Goal: Task Accomplishment & Management: Manage account settings

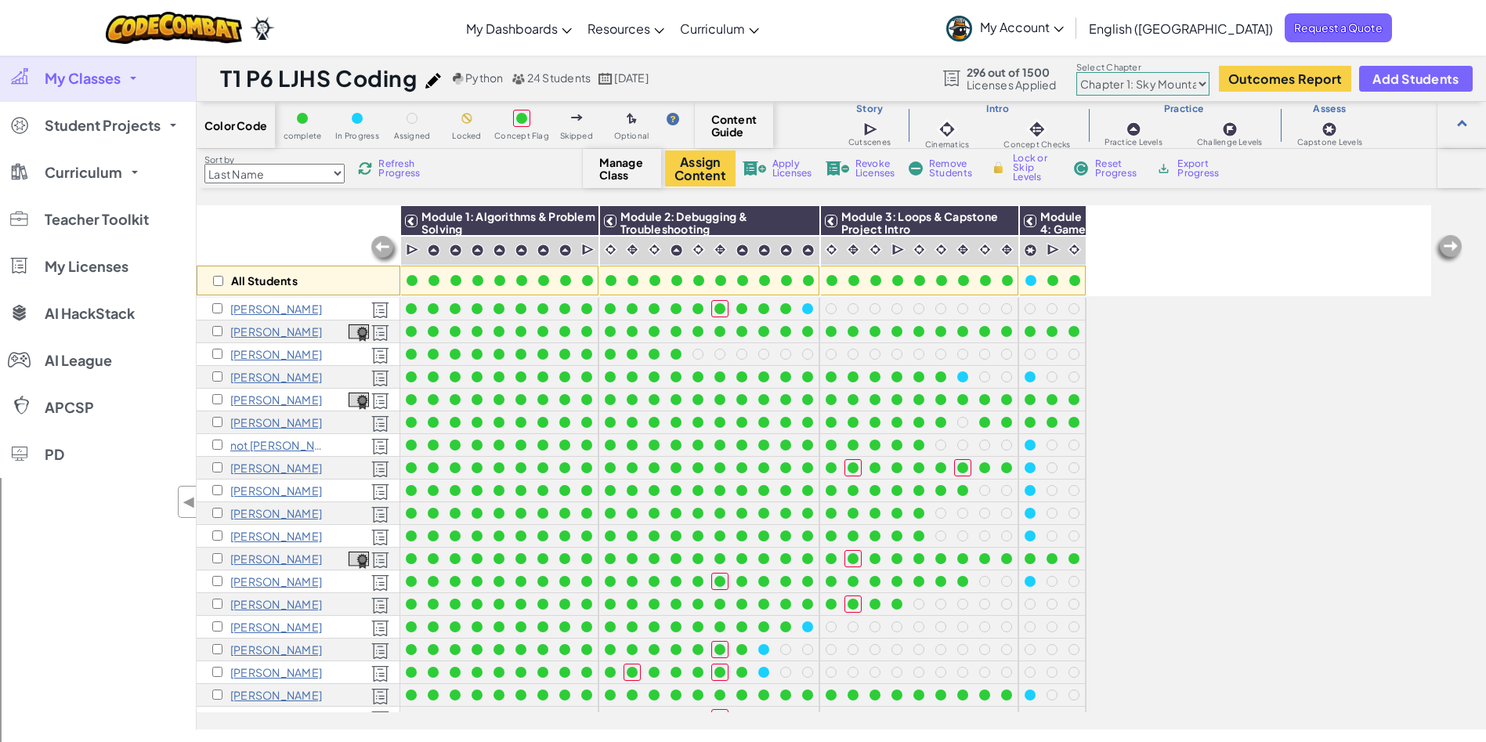
click at [372, 171] on img at bounding box center [365, 168] width 14 height 14
click at [121, 74] on link "My Classes" at bounding box center [98, 78] width 196 height 47
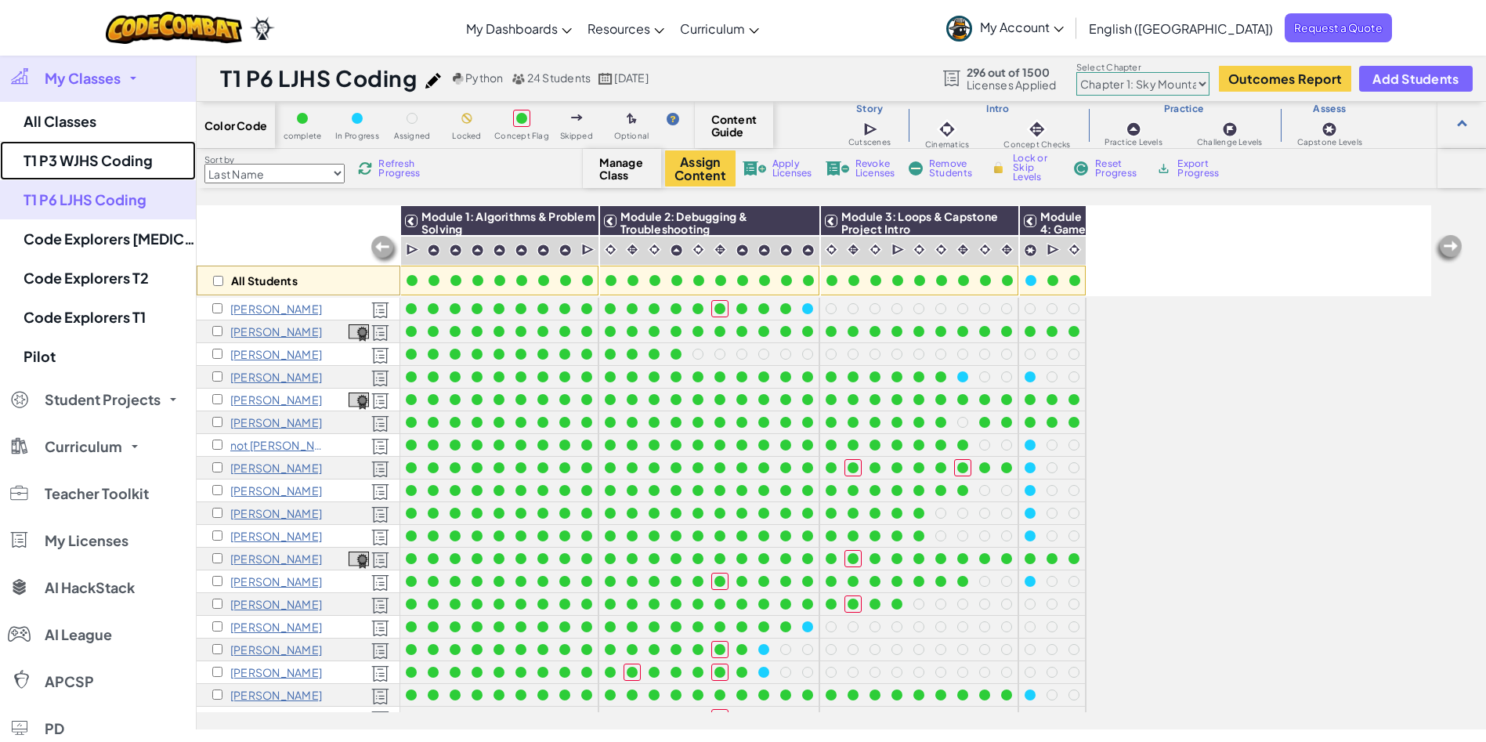
click at [85, 153] on link "T1 P3 WJHS Coding" at bounding box center [98, 160] width 196 height 39
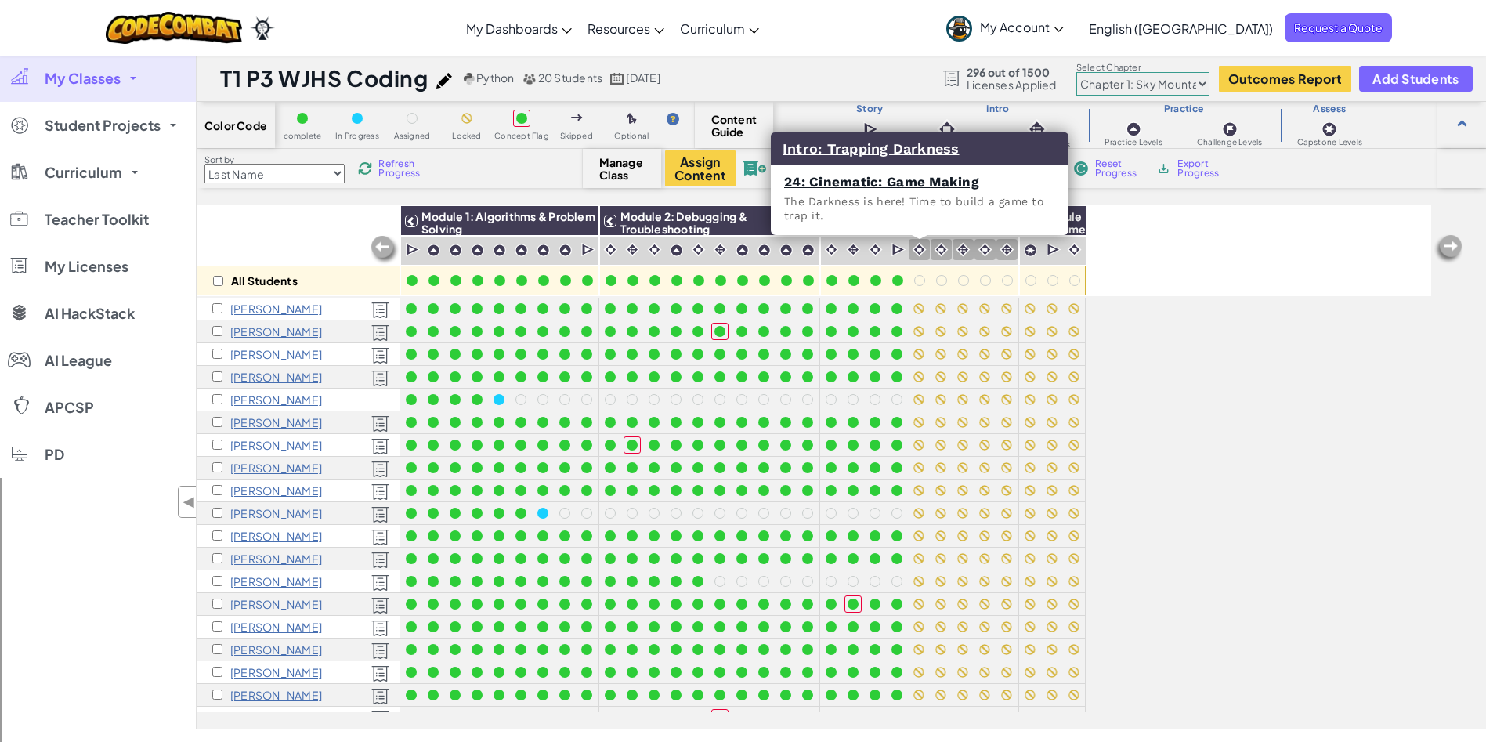
click at [918, 250] on img at bounding box center [919, 249] width 15 height 15
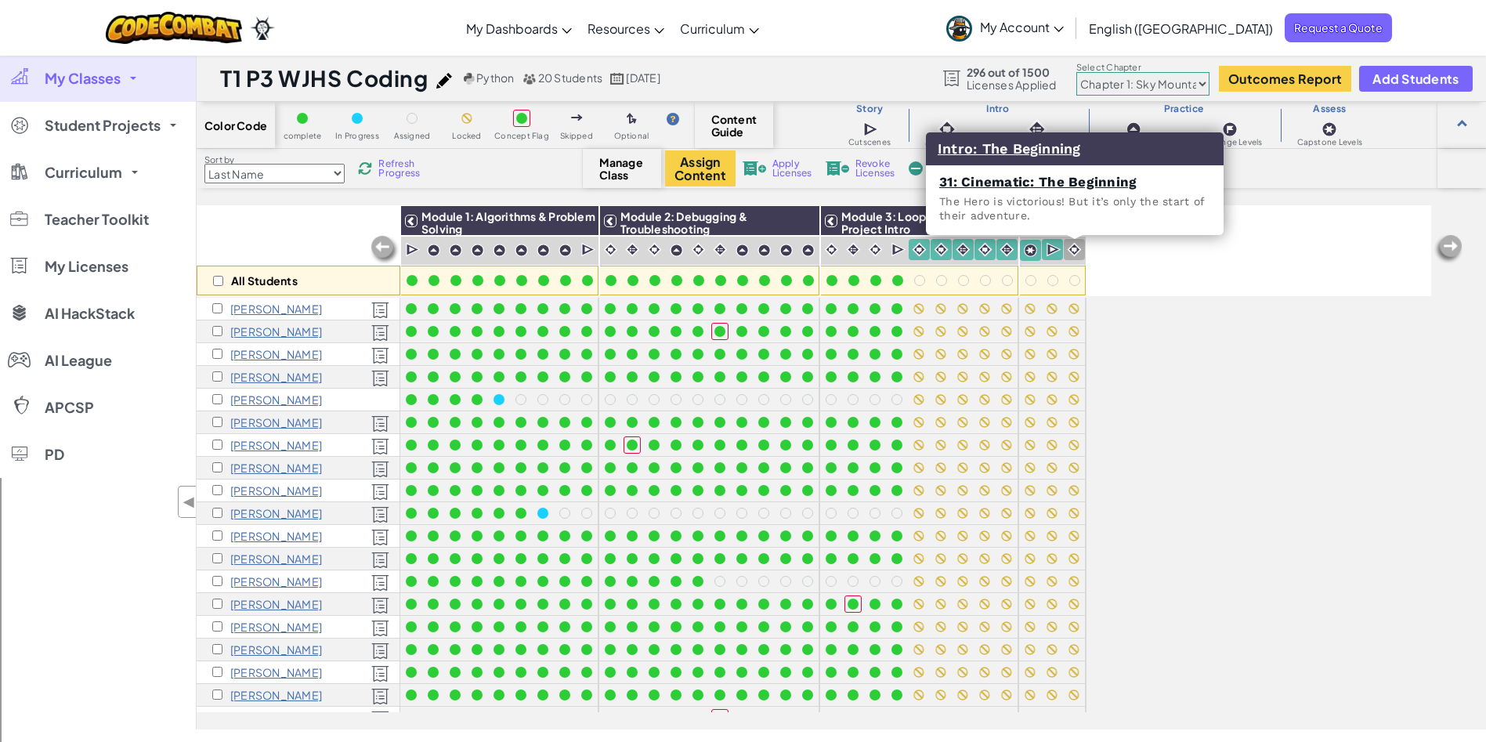
click at [1068, 251] on img at bounding box center [1074, 249] width 15 height 15
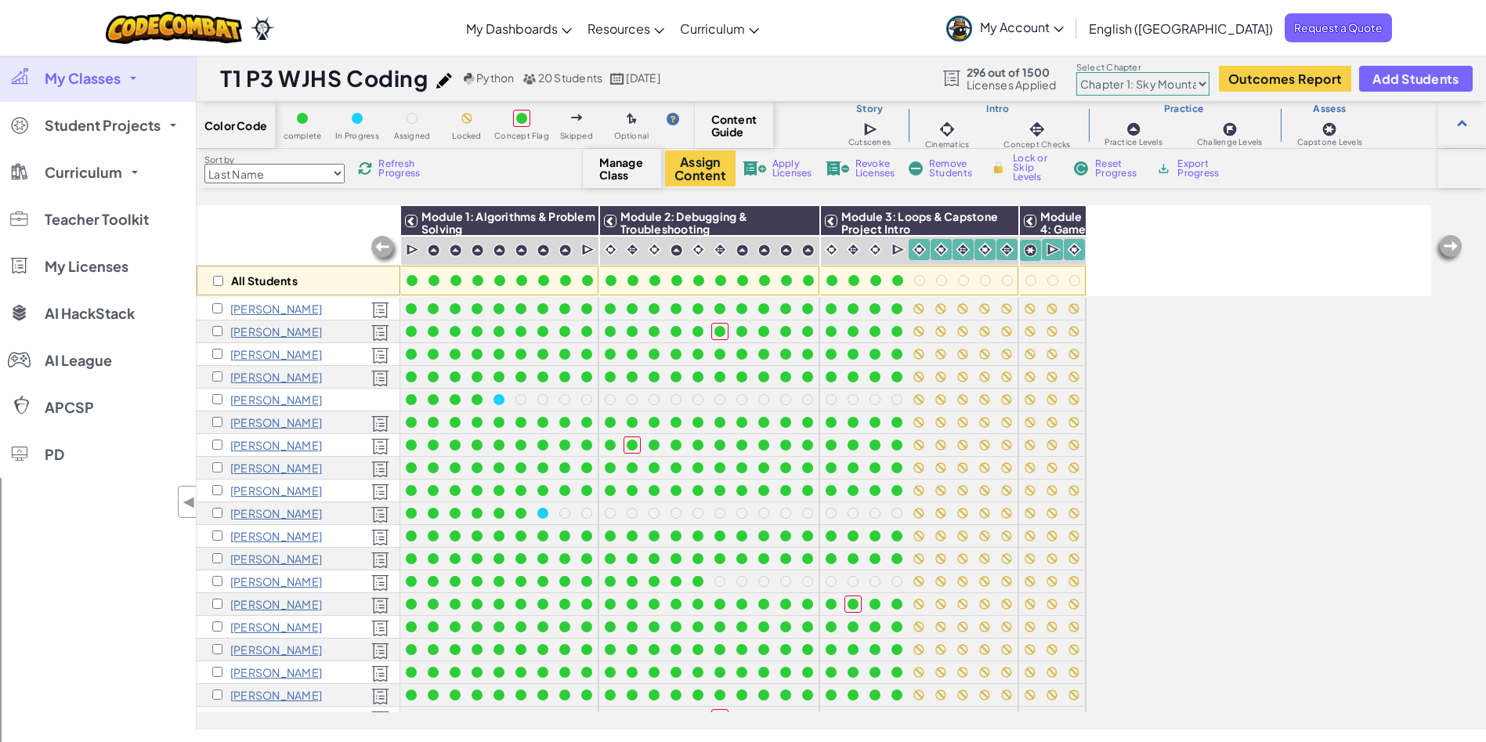
click at [1024, 163] on span "Lock or Skip Levels" at bounding box center [1036, 167] width 46 height 28
checkbox input "true"
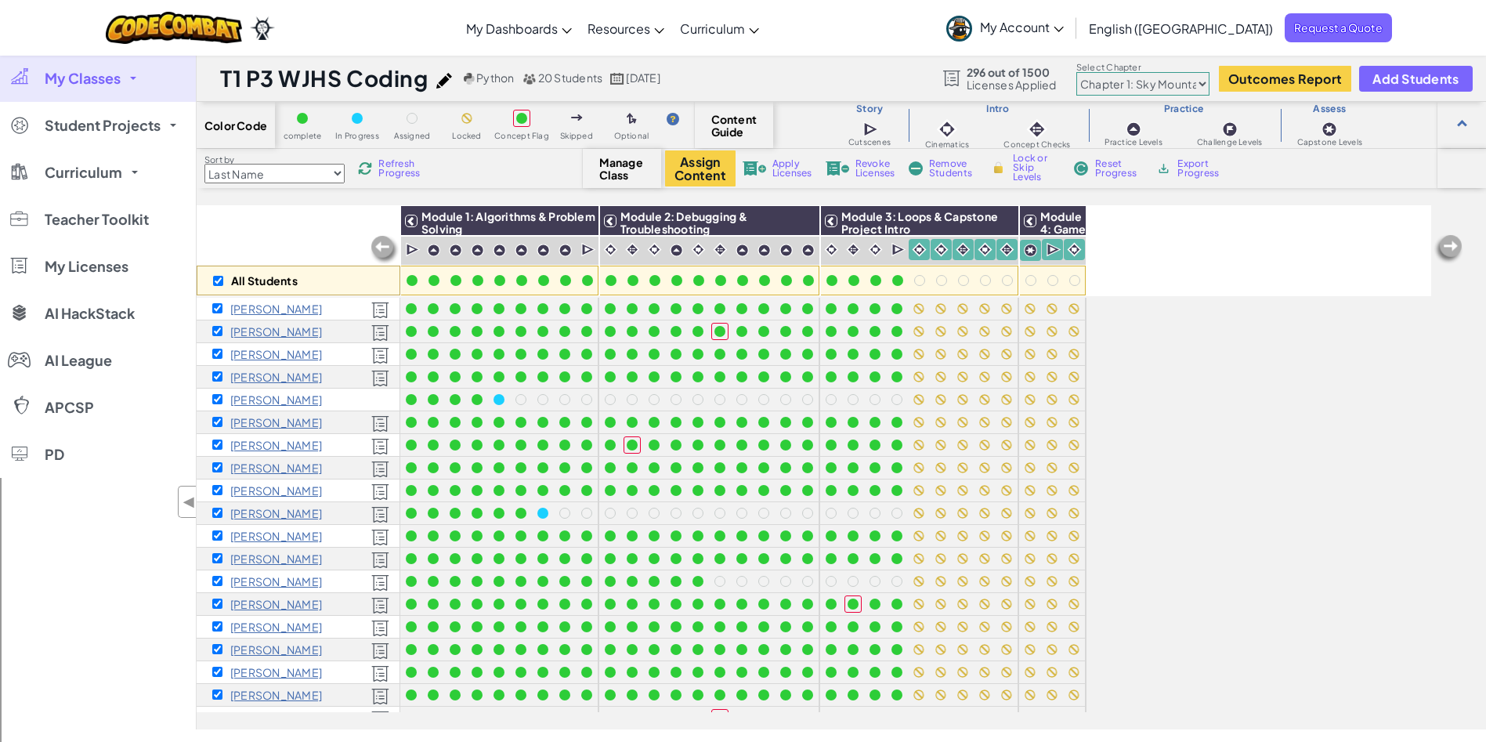
checkbox input "true"
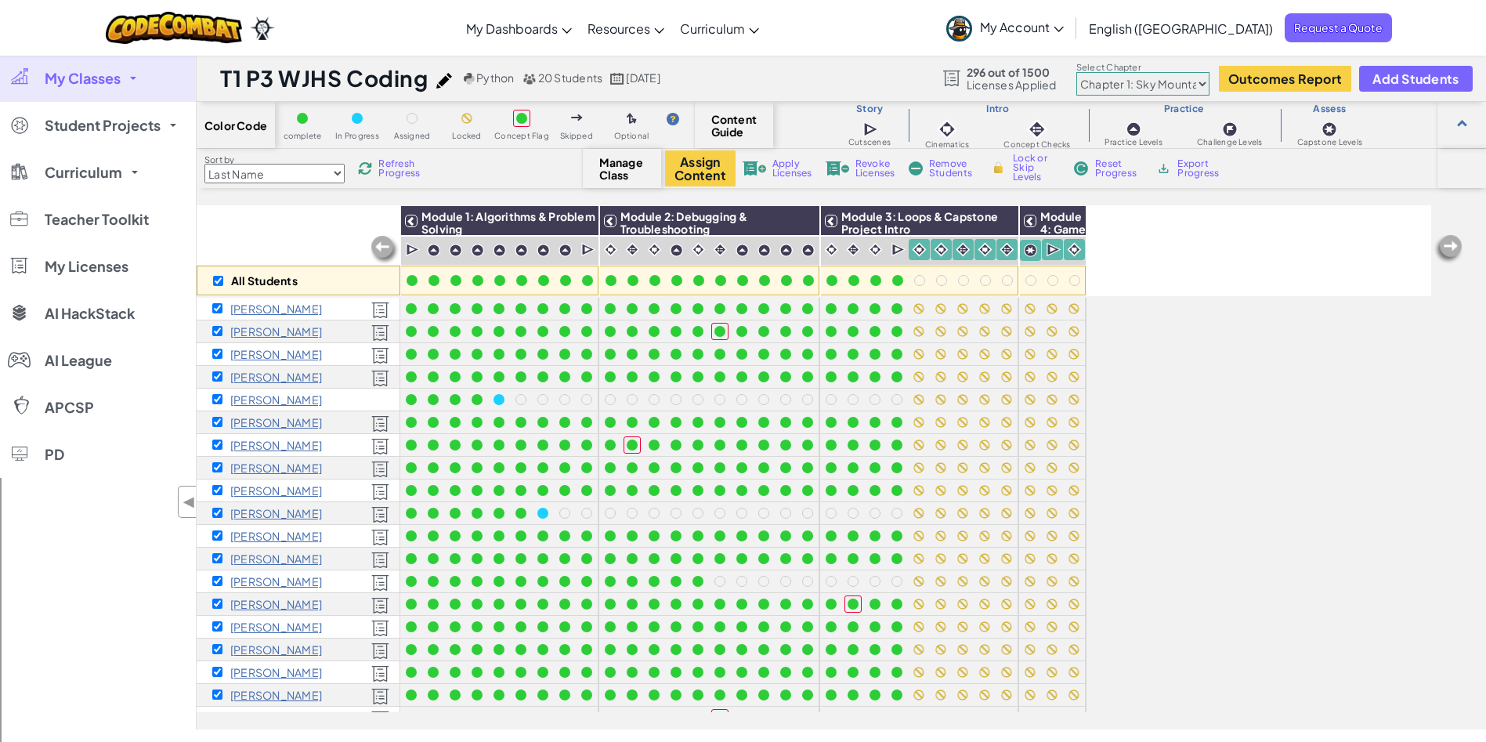
checkbox input "true"
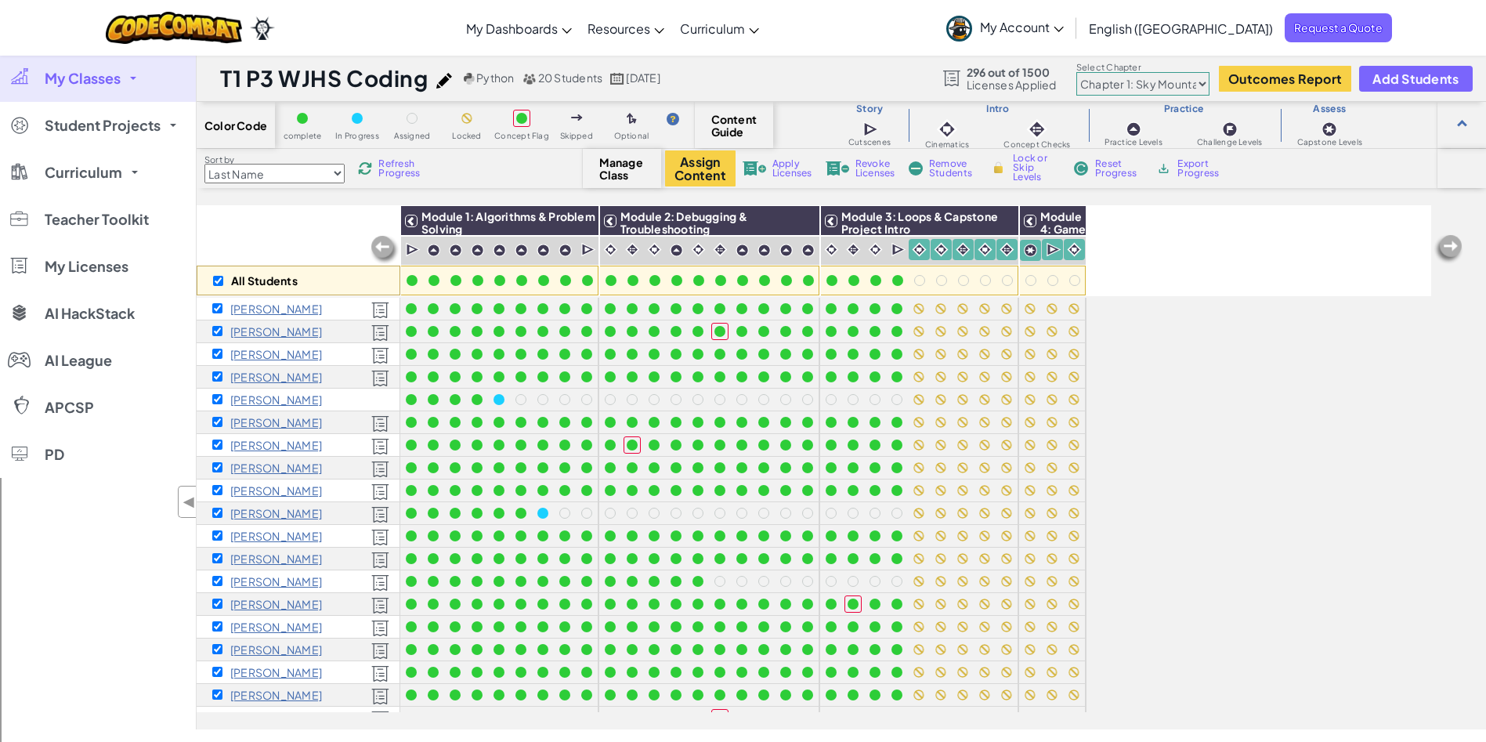
checkbox input "true"
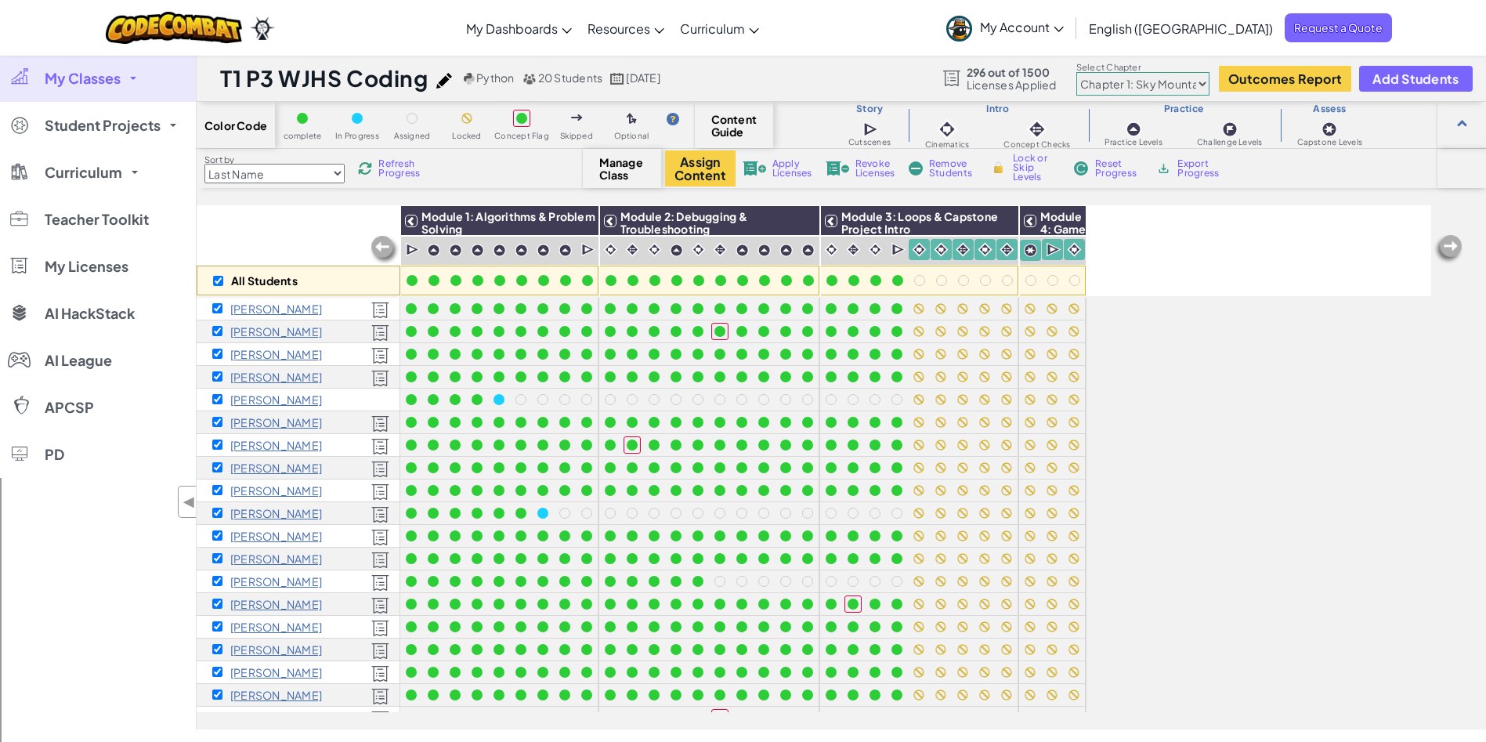
checkbox input "true"
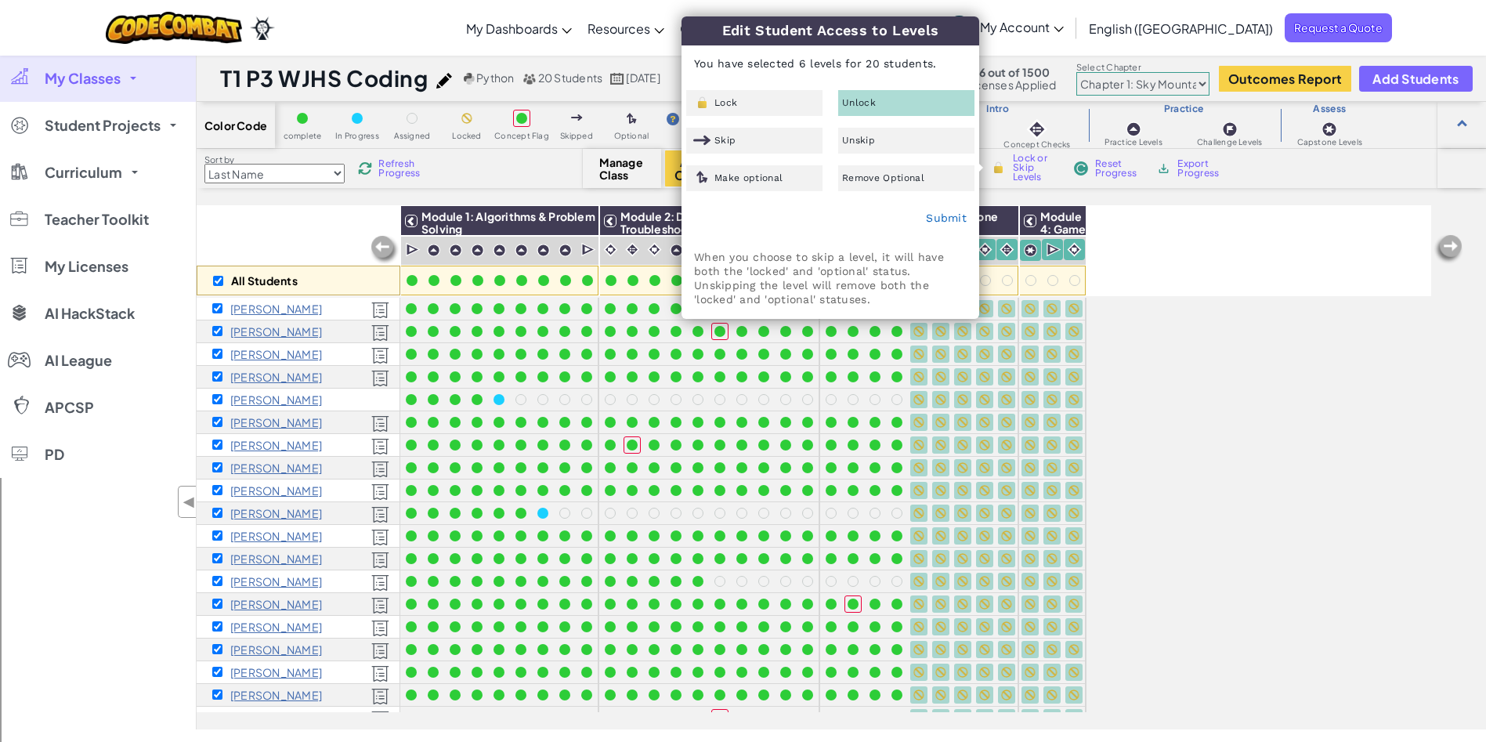
click at [882, 103] on div "Unlock" at bounding box center [906, 103] width 136 height 26
click at [944, 215] on link "Submit" at bounding box center [946, 217] width 41 height 13
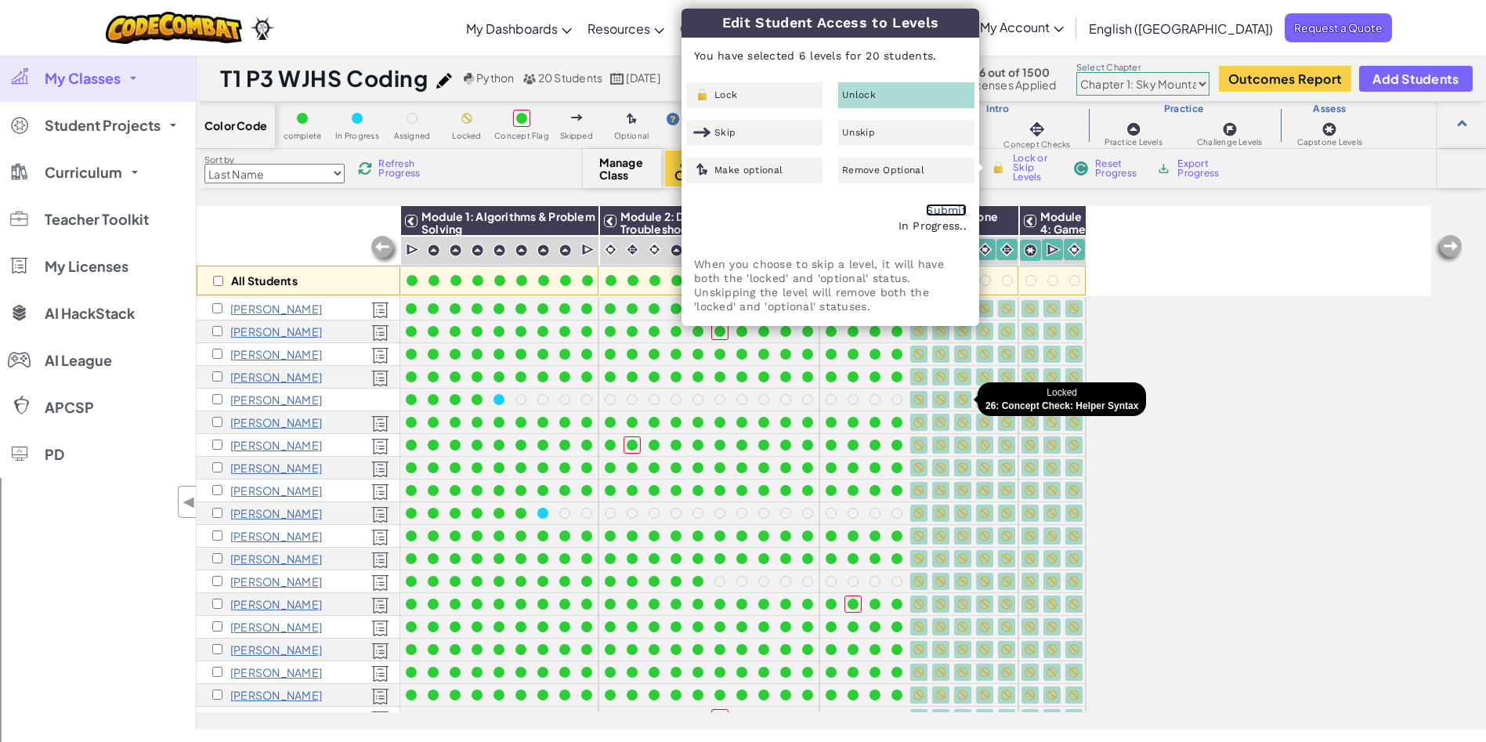
checkbox input "false"
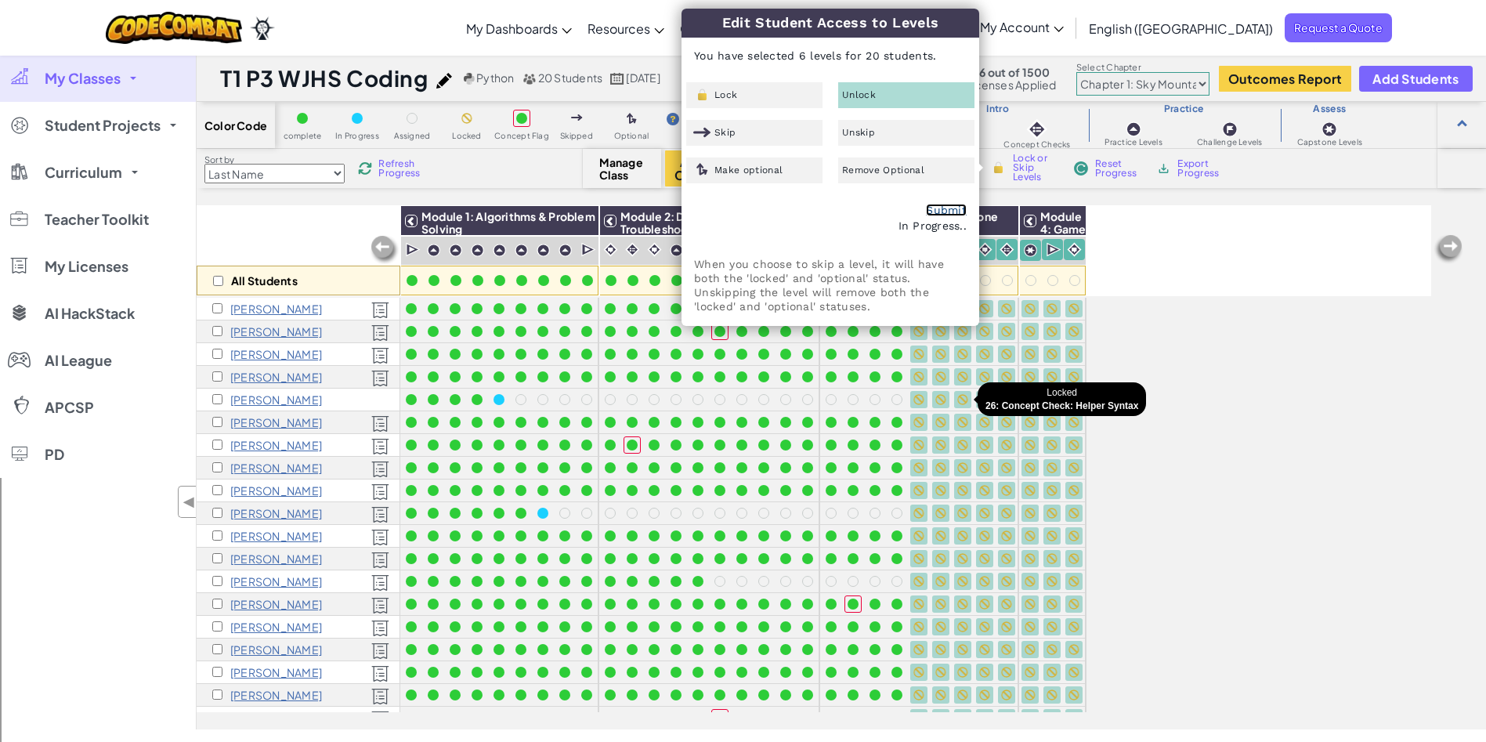
checkbox input "false"
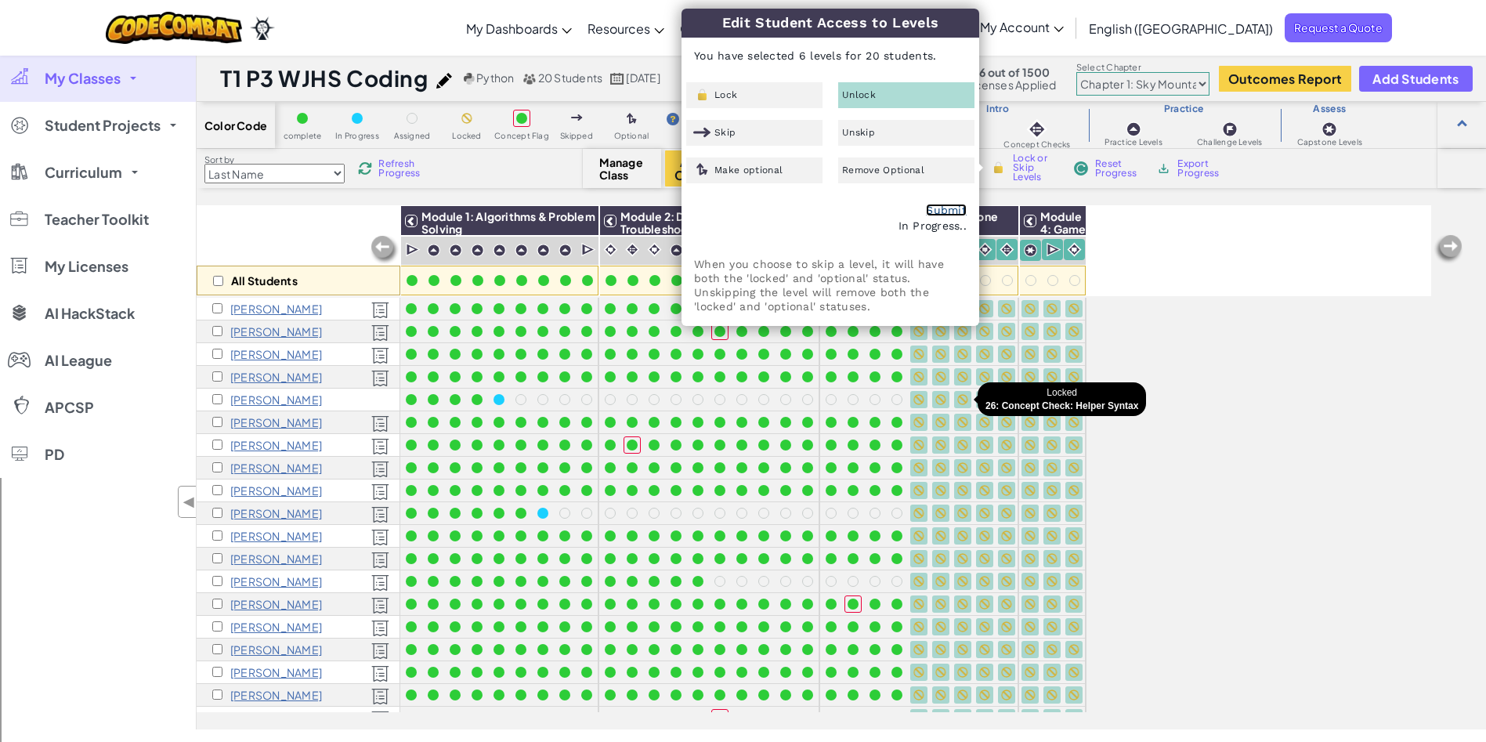
checkbox input "false"
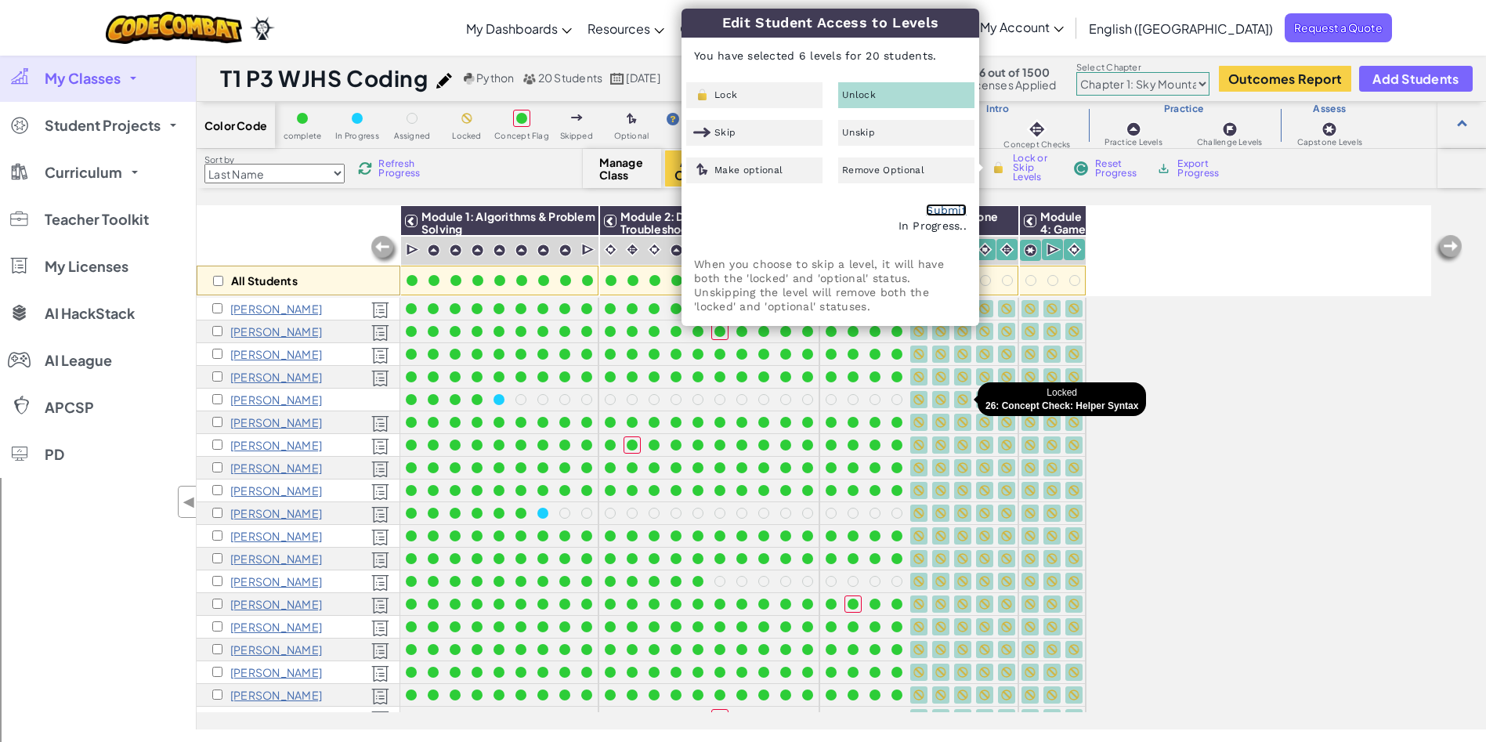
checkbox input "false"
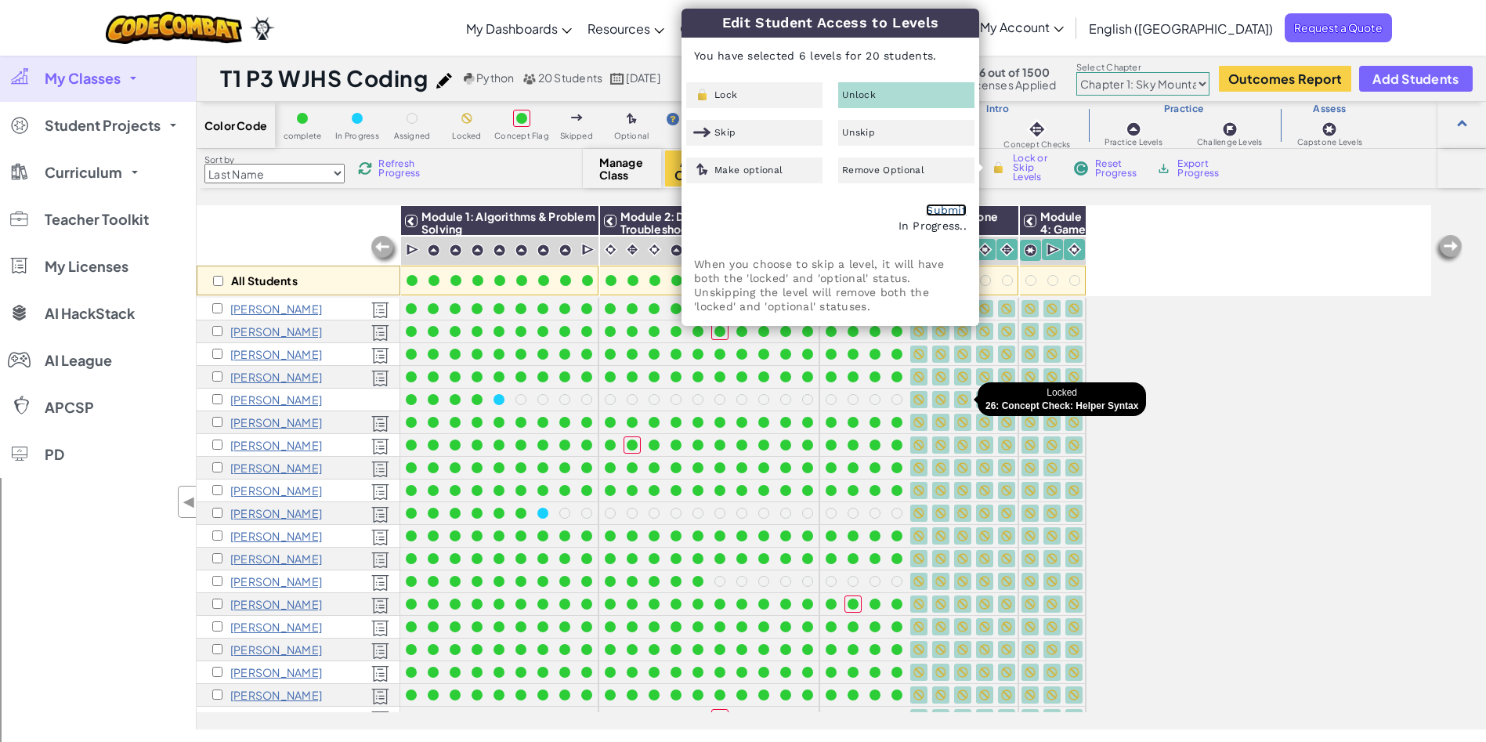
checkbox input "false"
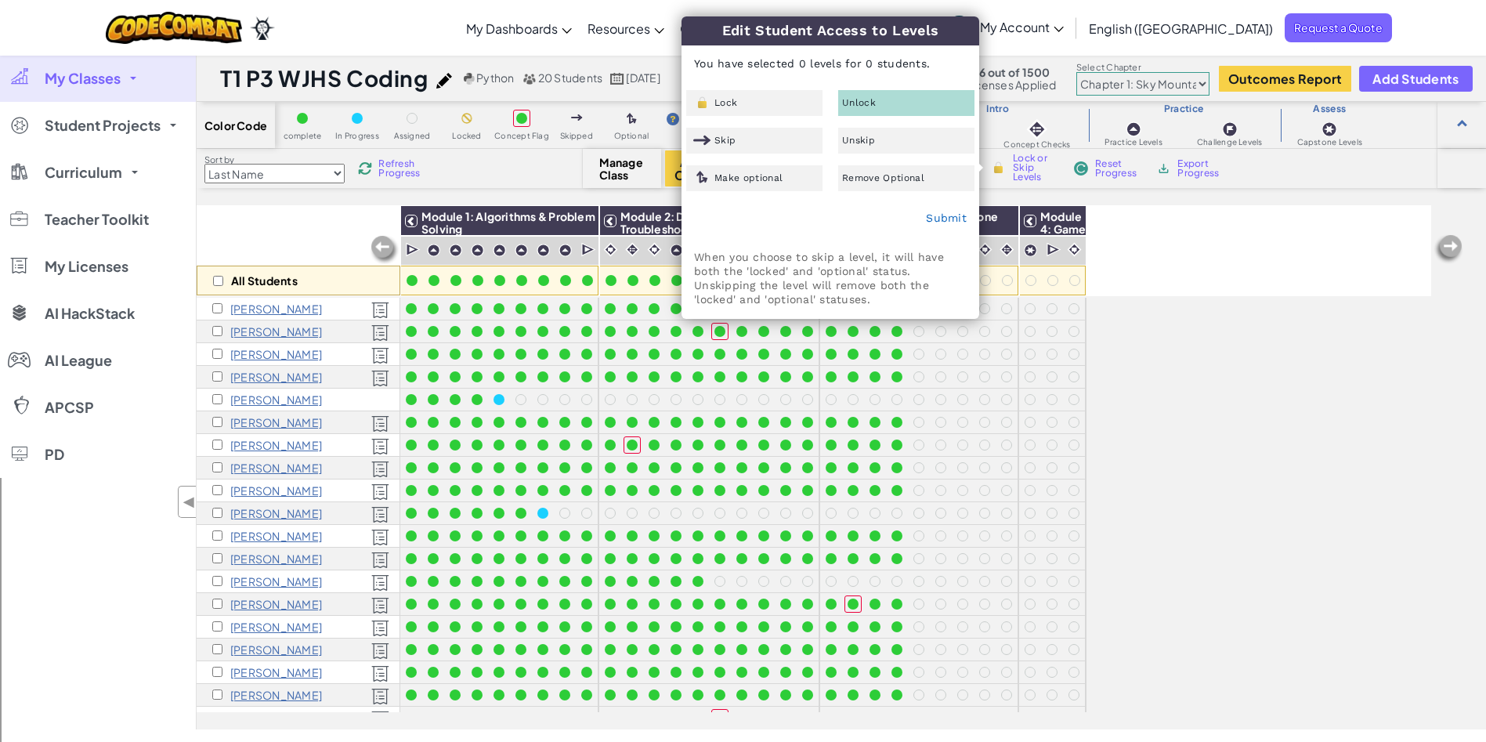
click at [1232, 361] on div "All Students Module 1: Algorithms & Problem Solving Module 2: Debugging & Troub…" at bounding box center [814, 380] width 1234 height 663
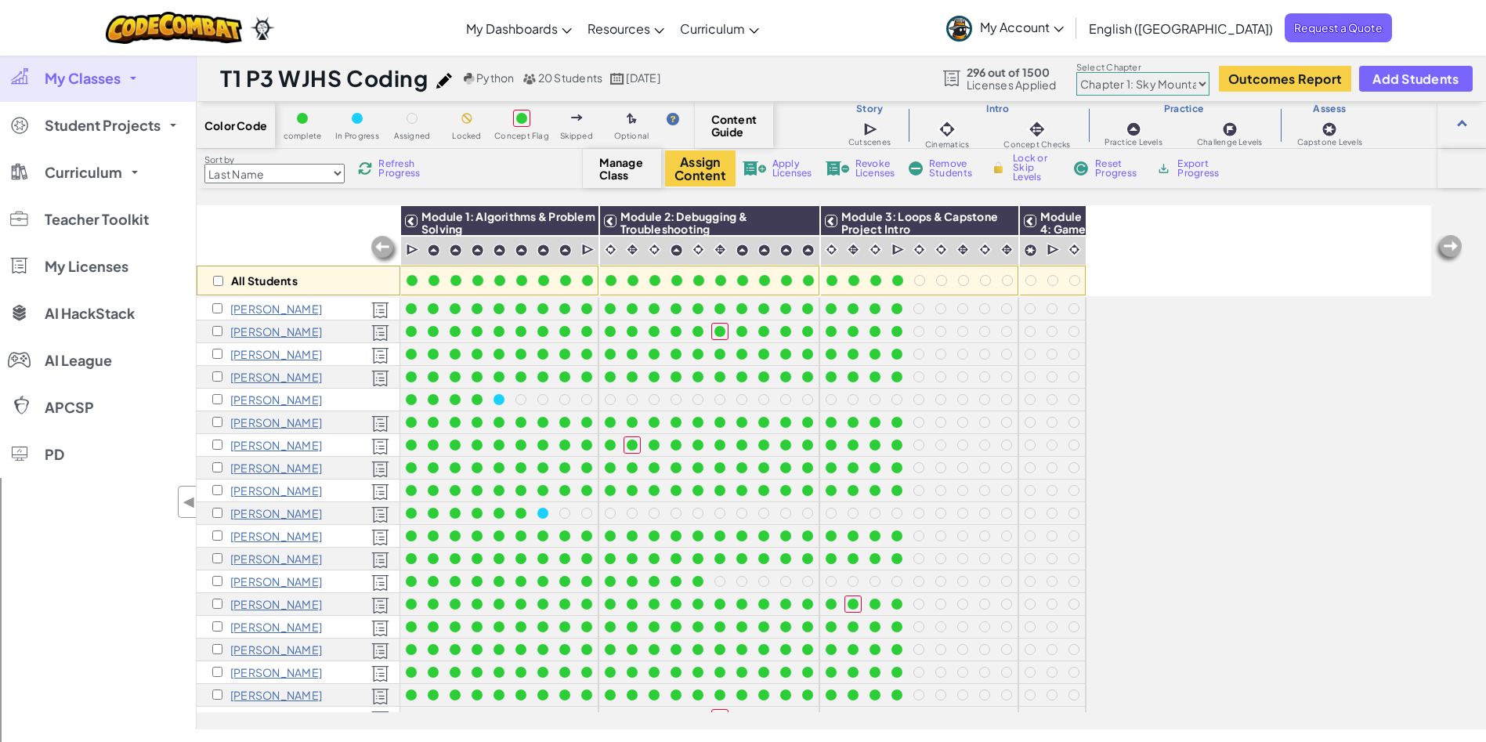
click at [96, 81] on span "My Classes" at bounding box center [83, 78] width 76 height 14
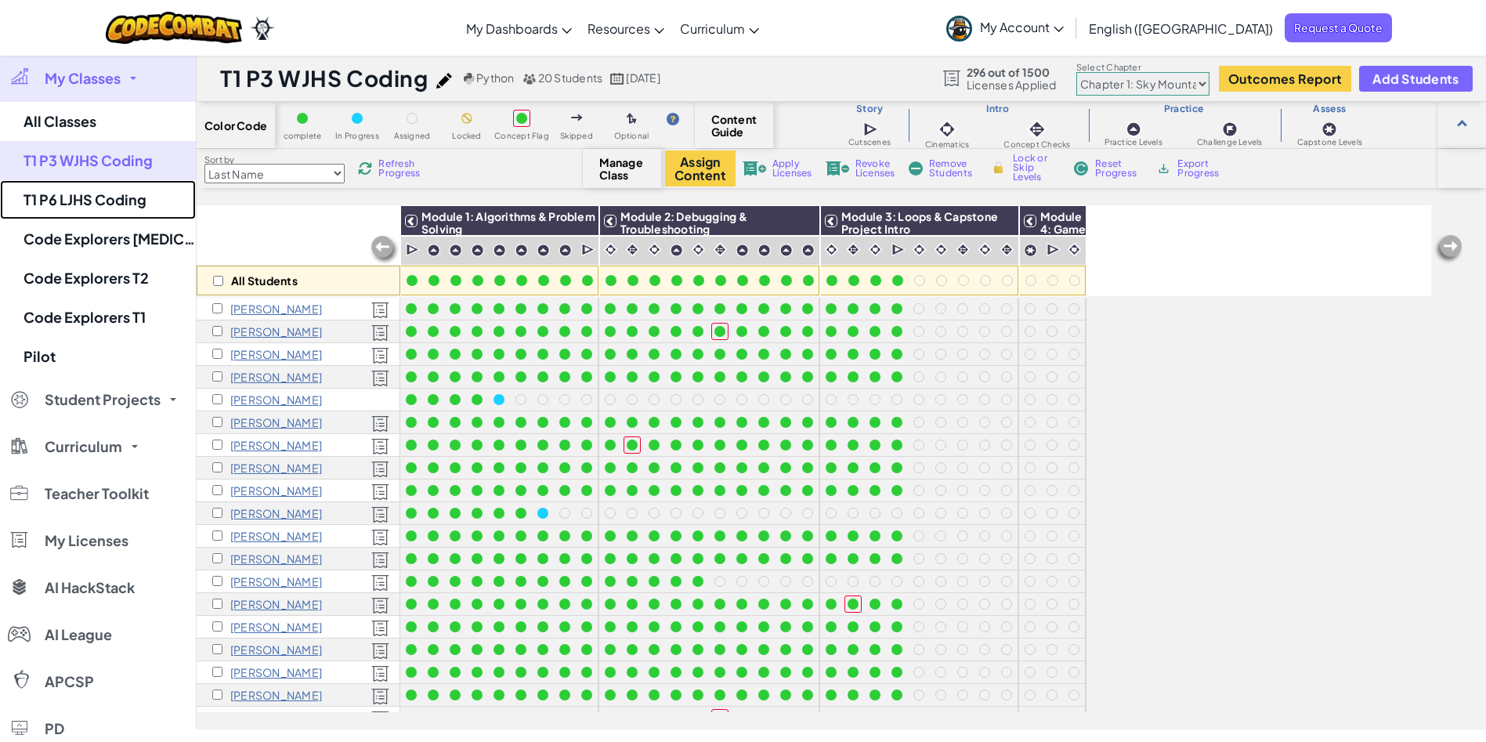
click at [101, 199] on link "T1 P6 LJHS Coding" at bounding box center [98, 199] width 196 height 39
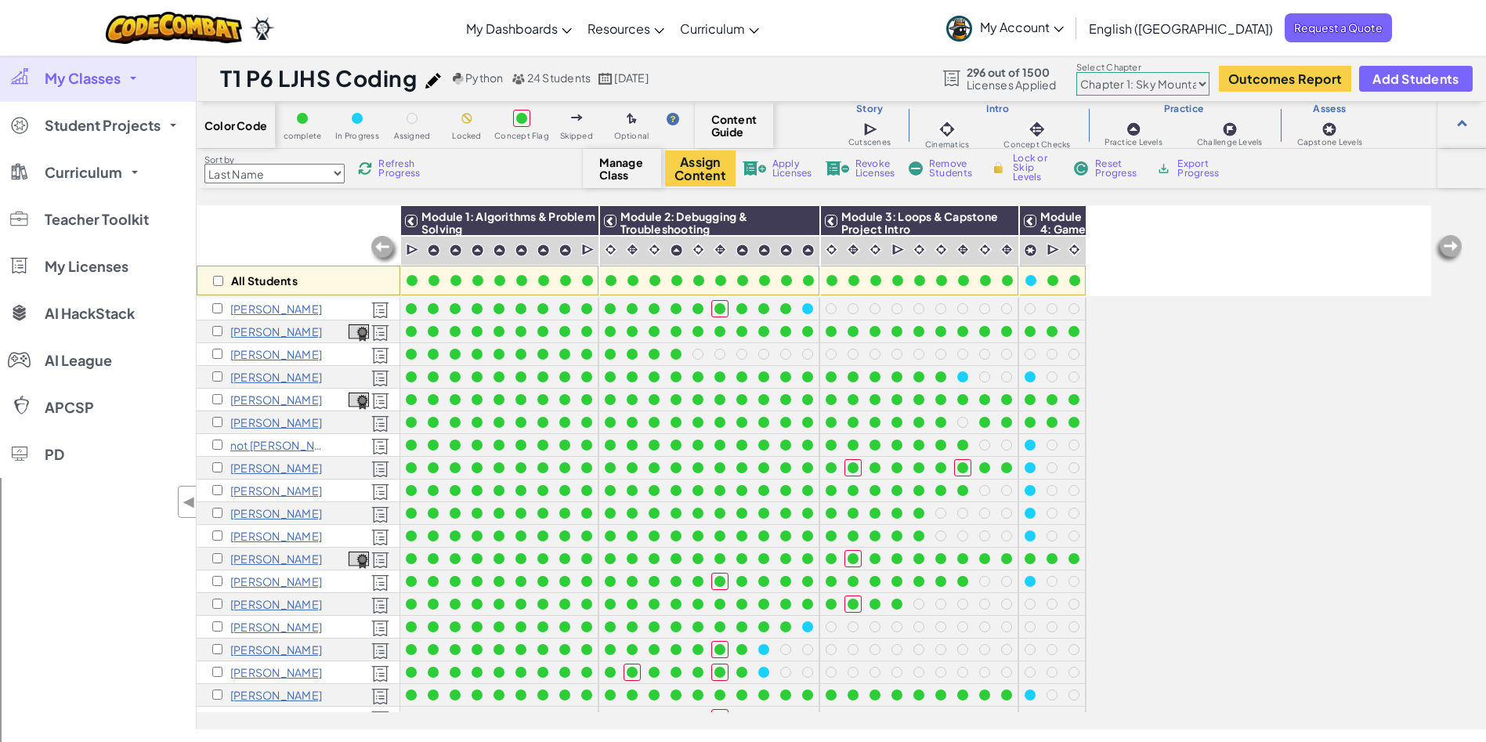
click at [1204, 598] on div "All Students Module 1: Algorithms & Problem Solving Module 2: Debugging & Troub…" at bounding box center [814, 380] width 1234 height 663
click at [372, 164] on img at bounding box center [365, 168] width 14 height 14
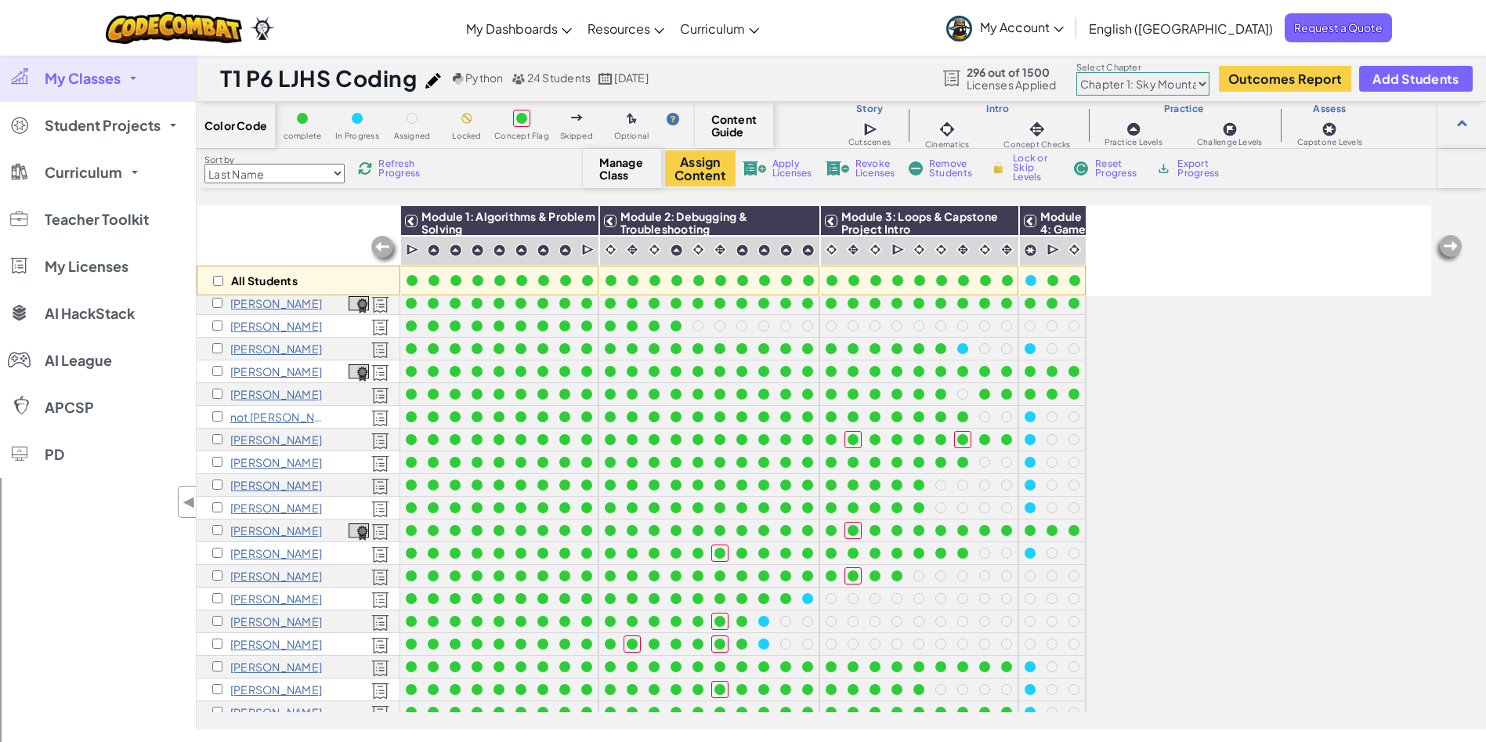
scroll to position [11, 0]
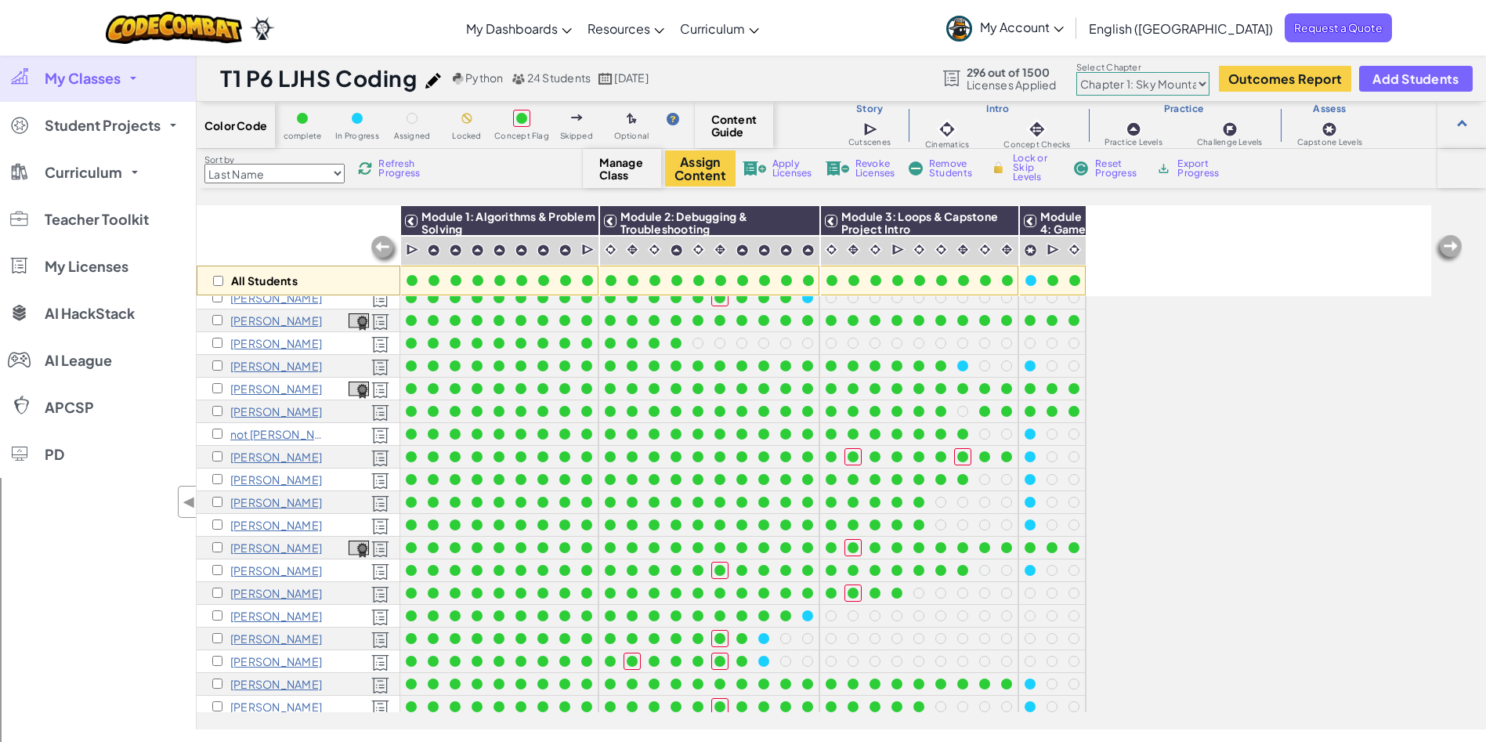
click at [116, 78] on span "My Classes" at bounding box center [83, 78] width 76 height 14
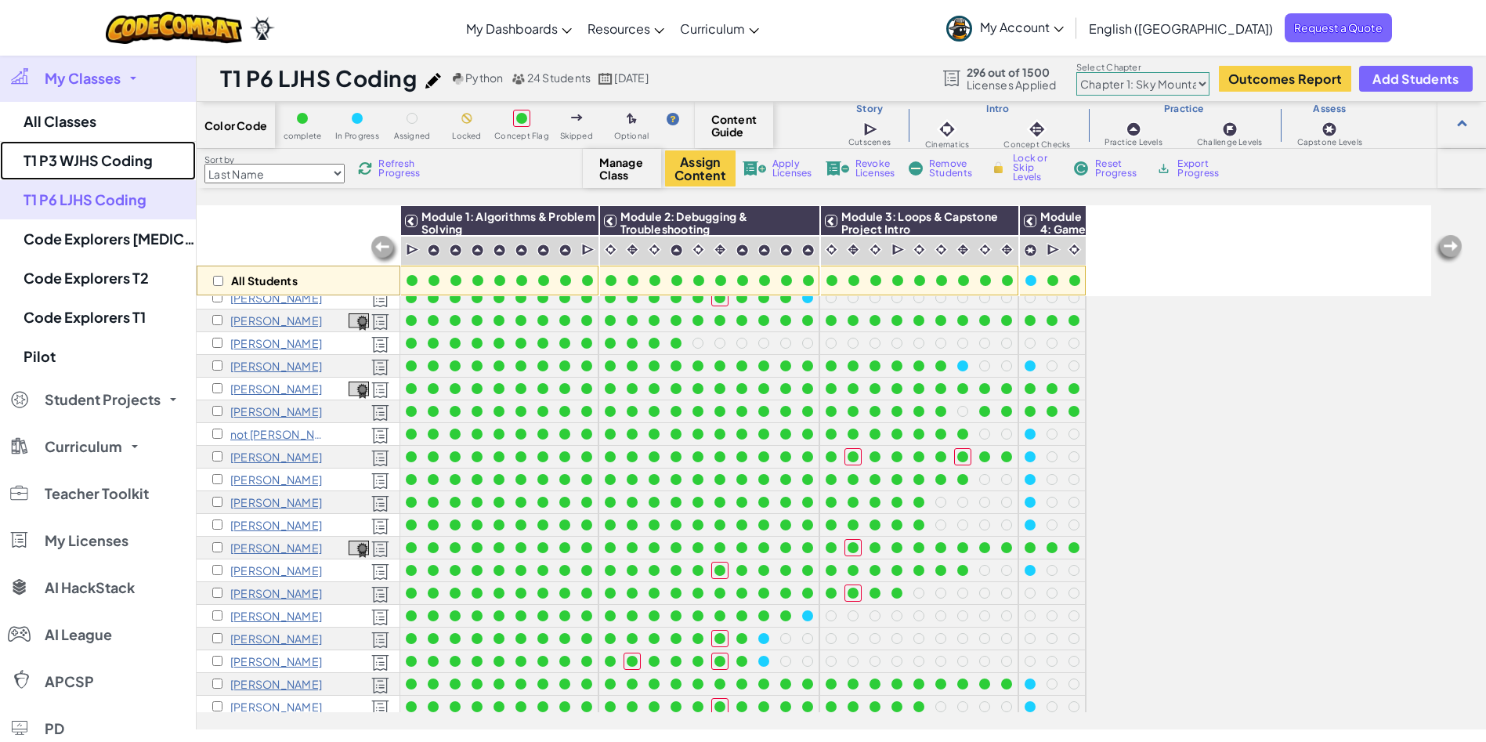
click at [86, 167] on link "T1 P3 WJHS Coding" at bounding box center [98, 160] width 196 height 39
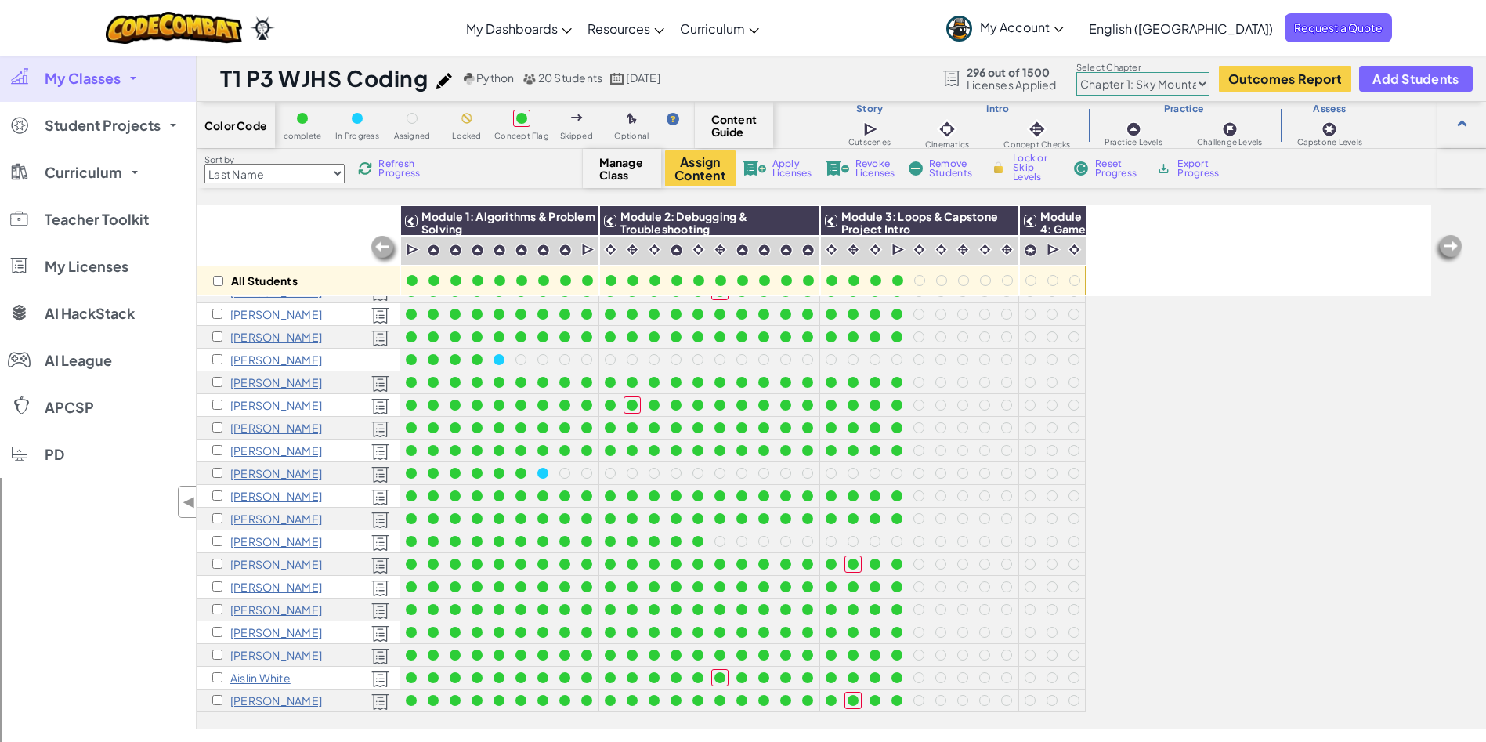
scroll to position [58, 0]
click at [372, 164] on img at bounding box center [365, 168] width 14 height 14
click at [1165, 338] on div "All Students Module 1: Algorithms & Problem Solving Module 2: Debugging & Troub…" at bounding box center [814, 380] width 1234 height 663
